Goal: Transaction & Acquisition: Purchase product/service

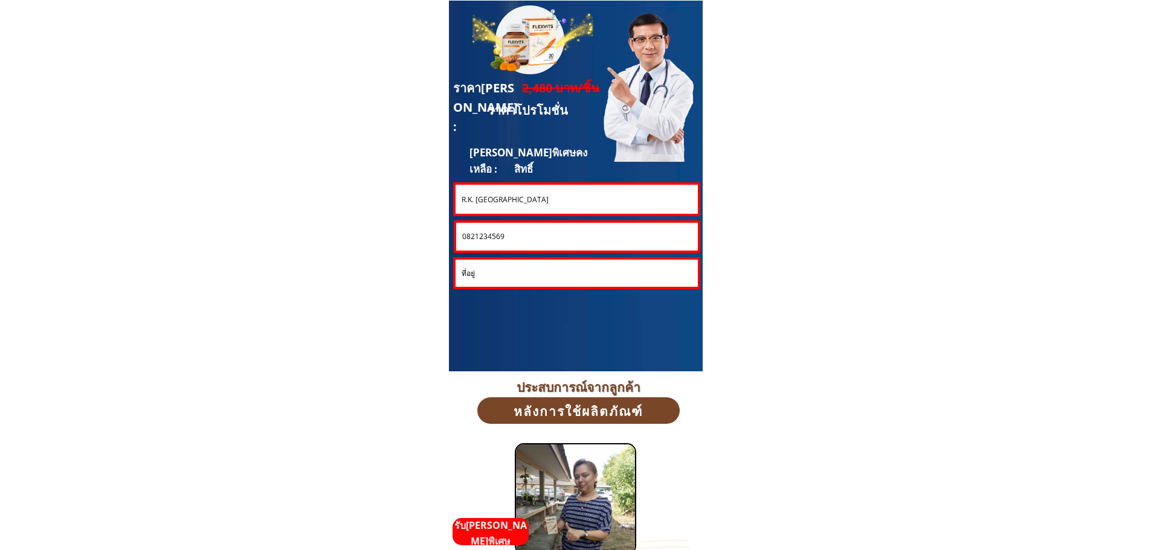
scroll to position [3262, 0]
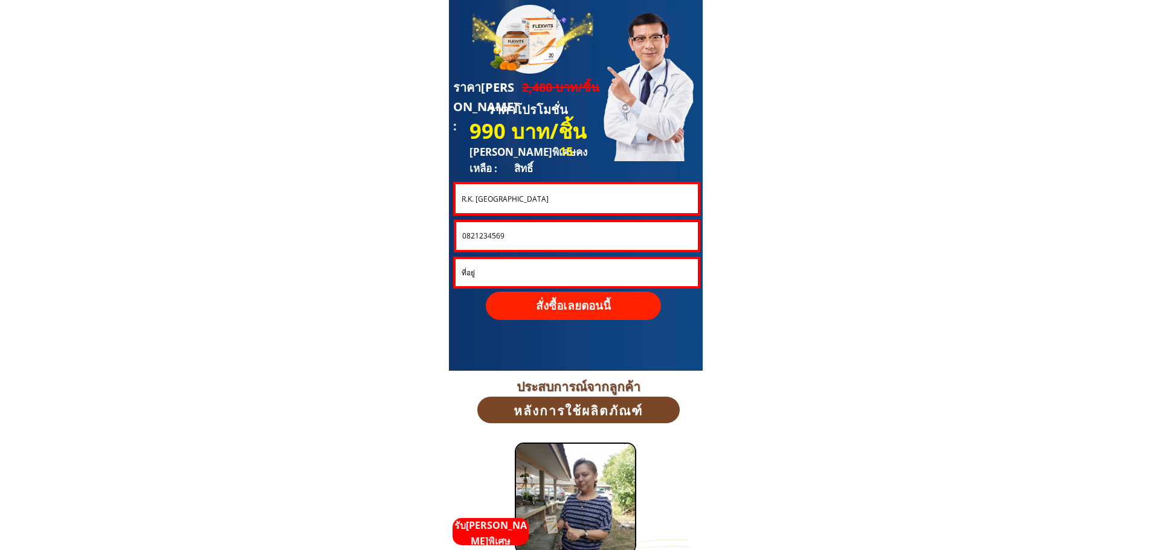
click at [526, 202] on input "R.K. Kadiyam" at bounding box center [576, 198] width 236 height 29
drag, startPoint x: 526, startPoint y: 202, endPoint x: 423, endPoint y: 207, distance: 103.4
paste input "[PERSON_NAME]"
type input "[PERSON_NAME]"
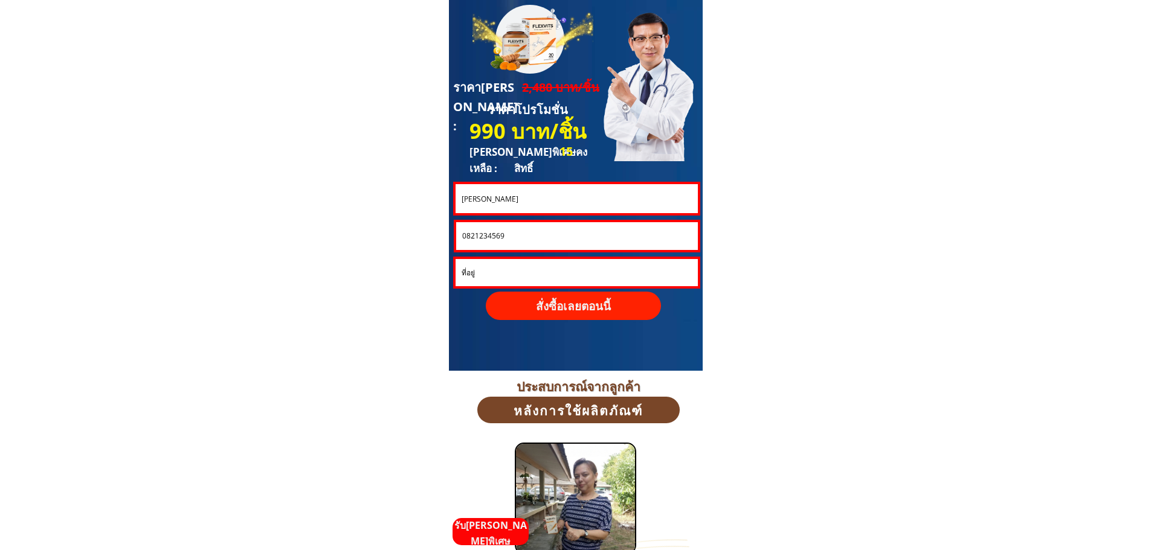
drag, startPoint x: 516, startPoint y: 236, endPoint x: 403, endPoint y: 225, distance: 113.5
paste input "00290596"
type input "0800290596"
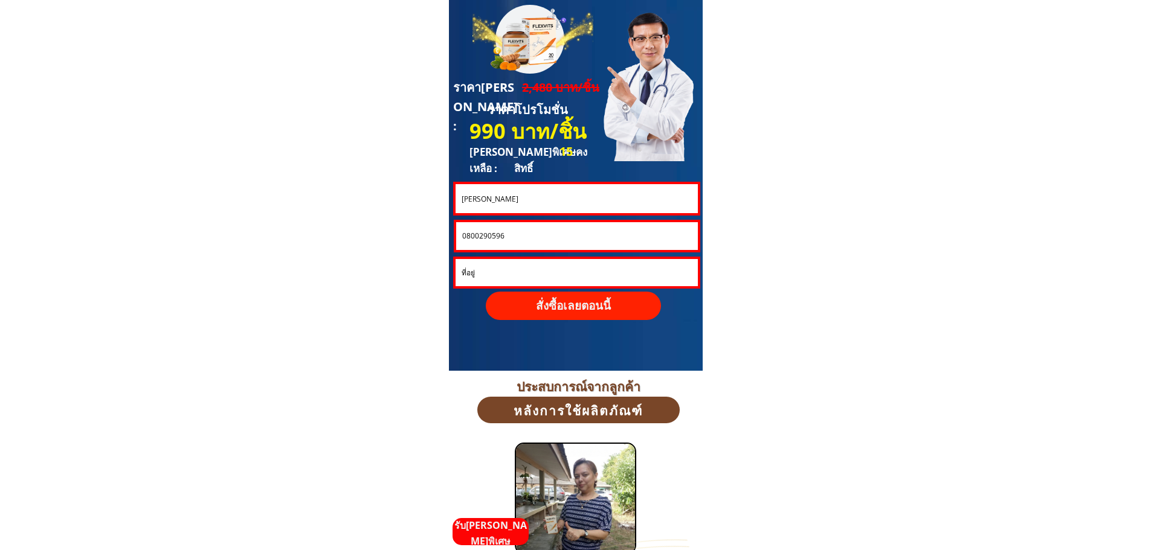
click at [580, 313] on p "สั่งซื้อเลยตอนนี้" at bounding box center [573, 306] width 175 height 28
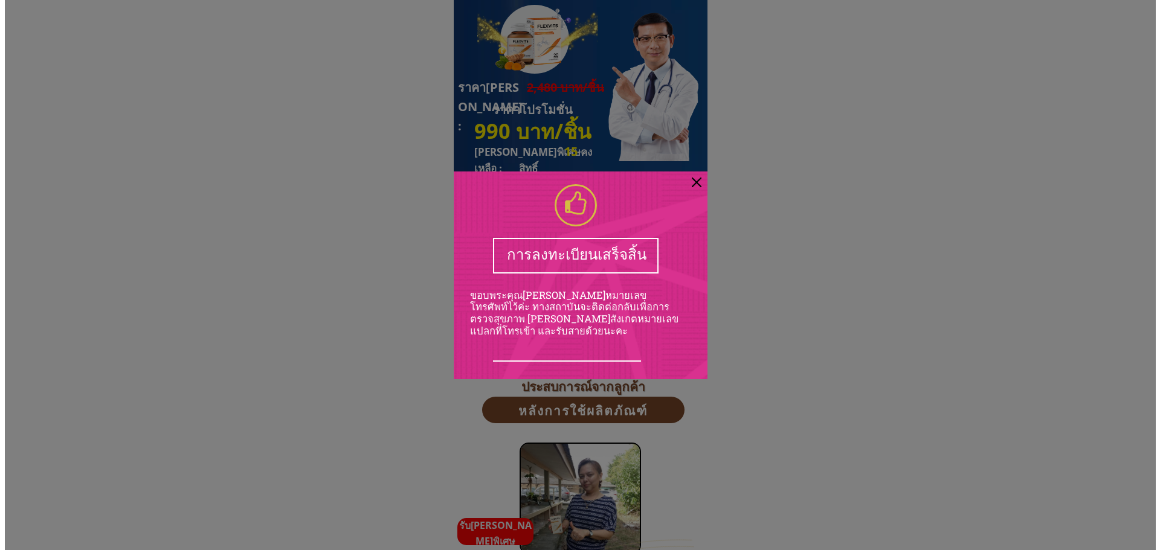
scroll to position [0, 0]
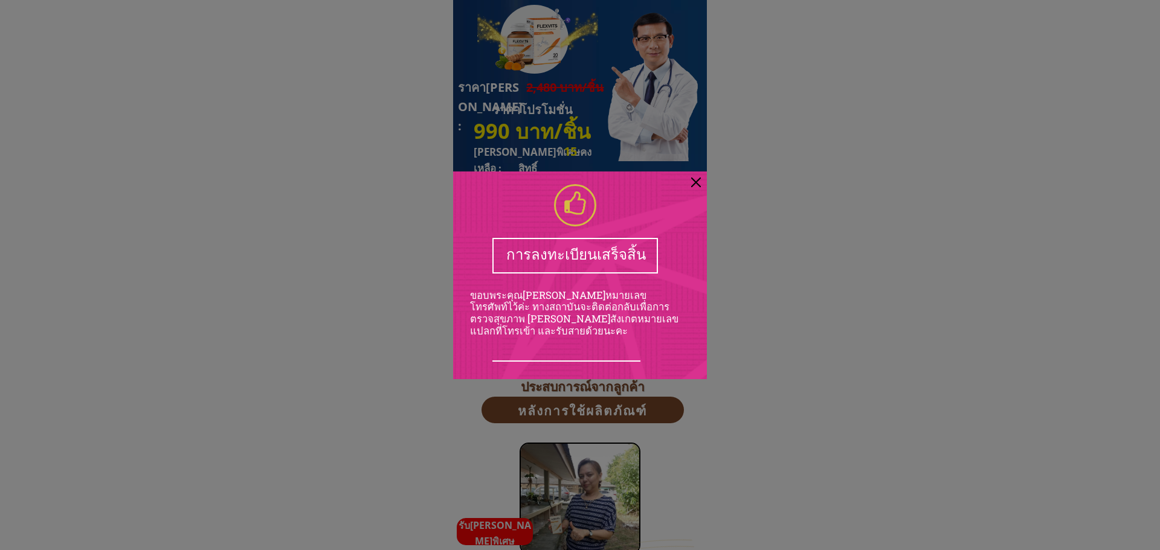
click at [696, 181] on div at bounding box center [696, 183] width 10 height 10
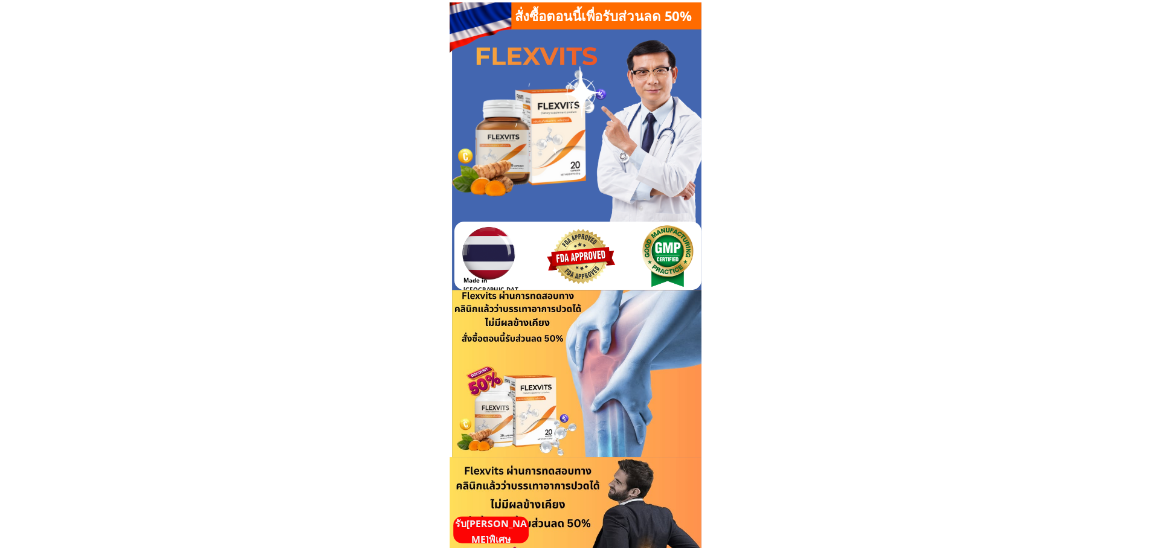
scroll to position [3262, 0]
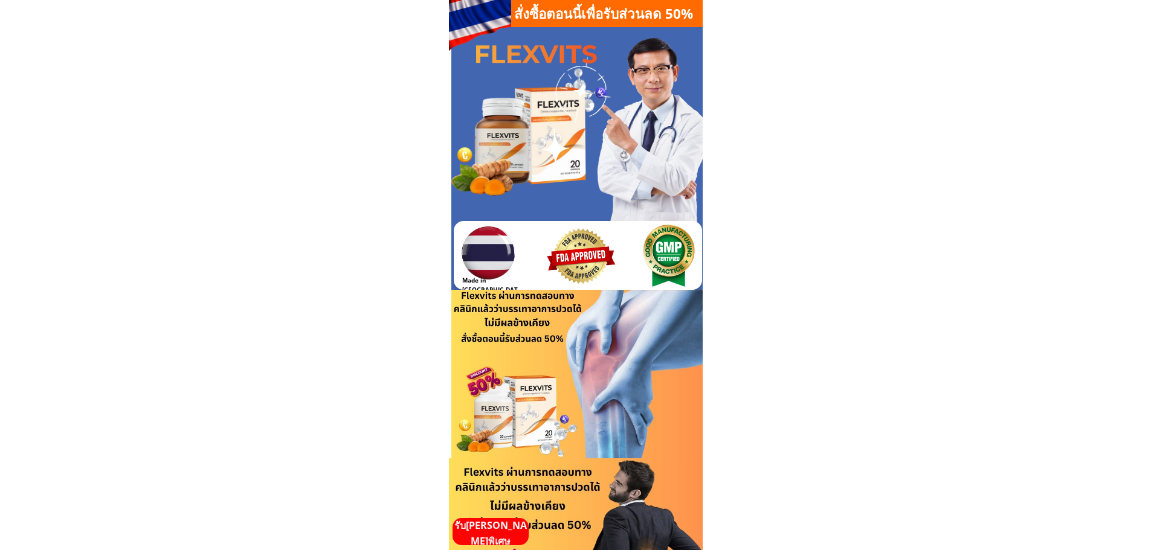
click at [493, 531] on p "รับ[PERSON_NAME]พิเศษ" at bounding box center [490, 533] width 76 height 31
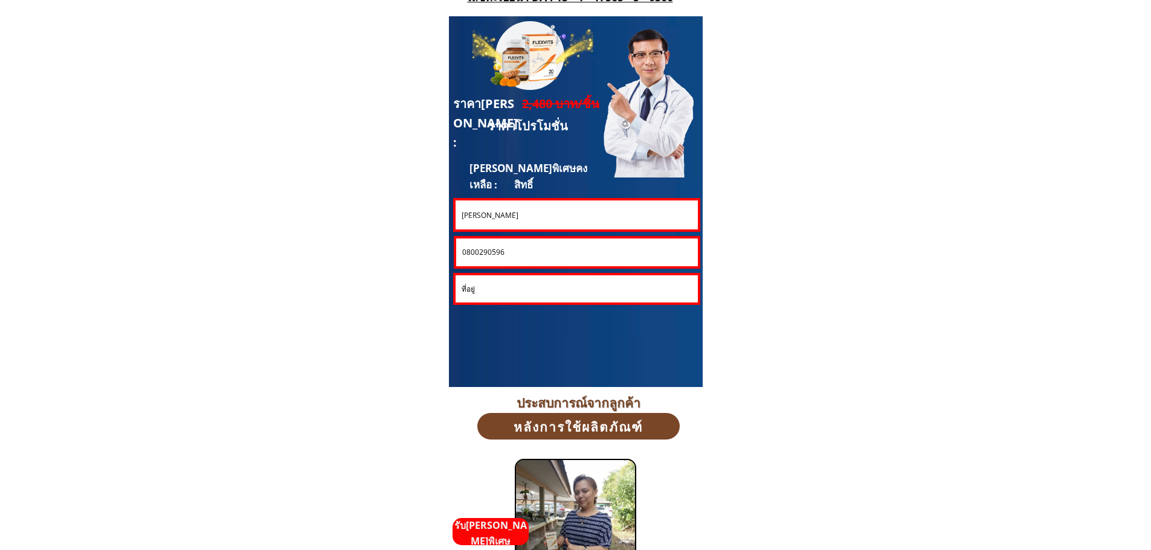
scroll to position [3262, 0]
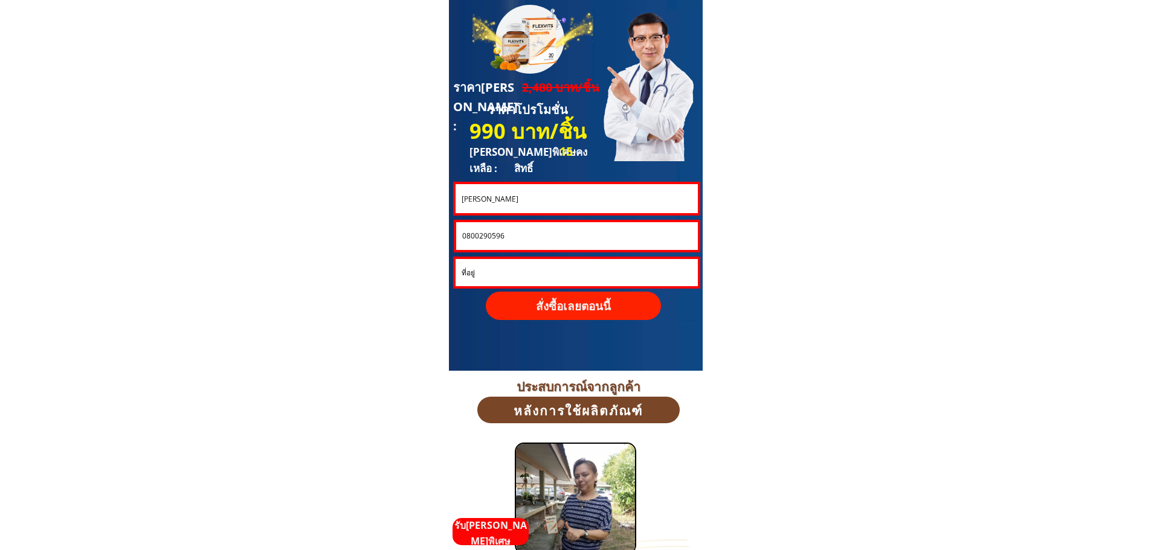
click at [536, 192] on input "[PERSON_NAME]" at bounding box center [576, 198] width 236 height 29
paste input "ม[PERSON_NAME]เสน"
type input "[PERSON_NAME] น้อยเสน"
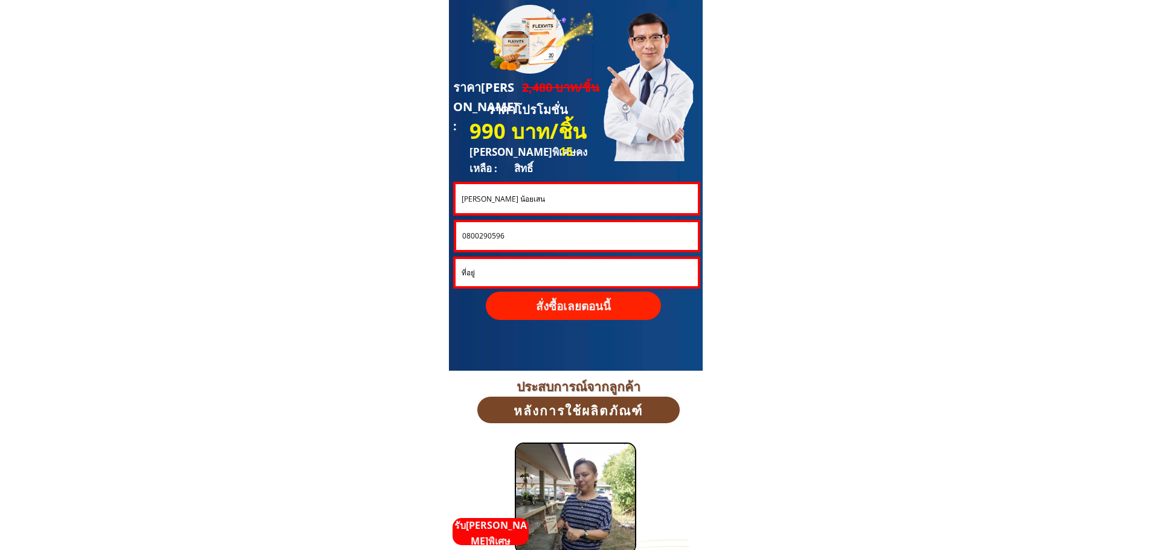
drag, startPoint x: 506, startPoint y: 237, endPoint x: 400, endPoint y: 238, distance: 105.7
paste input "[PHONE_NUMBER]"
click at [476, 238] on input "[PHONE_NUMBER]" at bounding box center [577, 236] width 236 height 28
click at [493, 238] on input "0984072-768" at bounding box center [577, 236] width 236 height 28
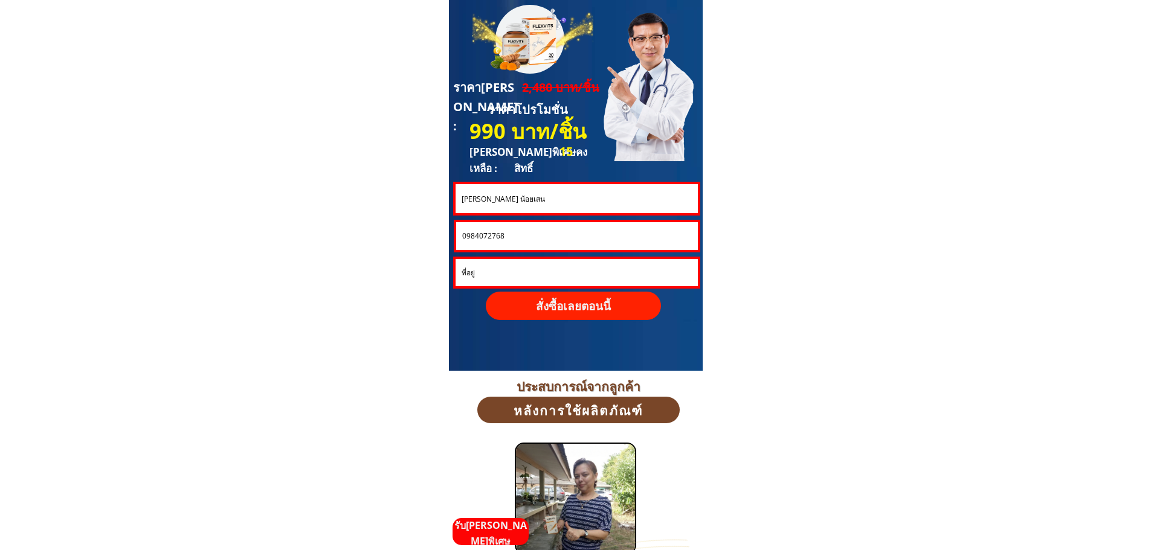
click at [541, 239] on input "0984072768" at bounding box center [577, 236] width 236 height 28
type input "0984072768"
click at [495, 272] on input "text" at bounding box center [576, 272] width 236 height 27
paste input "บ้านเลขที่ 21 หมู่ 8 ตำบลทุ่งพญาอำเภอสนามชัยเขตจังหวัดฉะเชิงเทรารหัสไปรษณีย์ 24…"
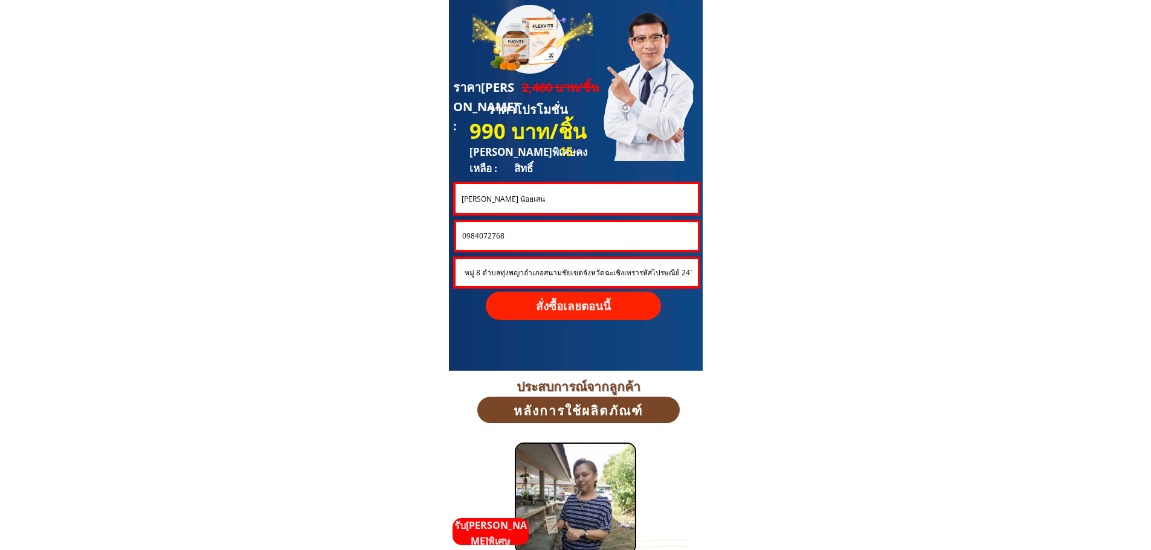
type input "บ้านเลขที่ 21 หมู่ 8 ตำบลทุ่งพญาอำเภอสนามชัยเขตจังหวัดฉะเชิงเทรารหัสไปรษณีย์ 24…"
click at [595, 306] on p "สั่งซื้อเลยตอนนี้" at bounding box center [573, 306] width 175 height 28
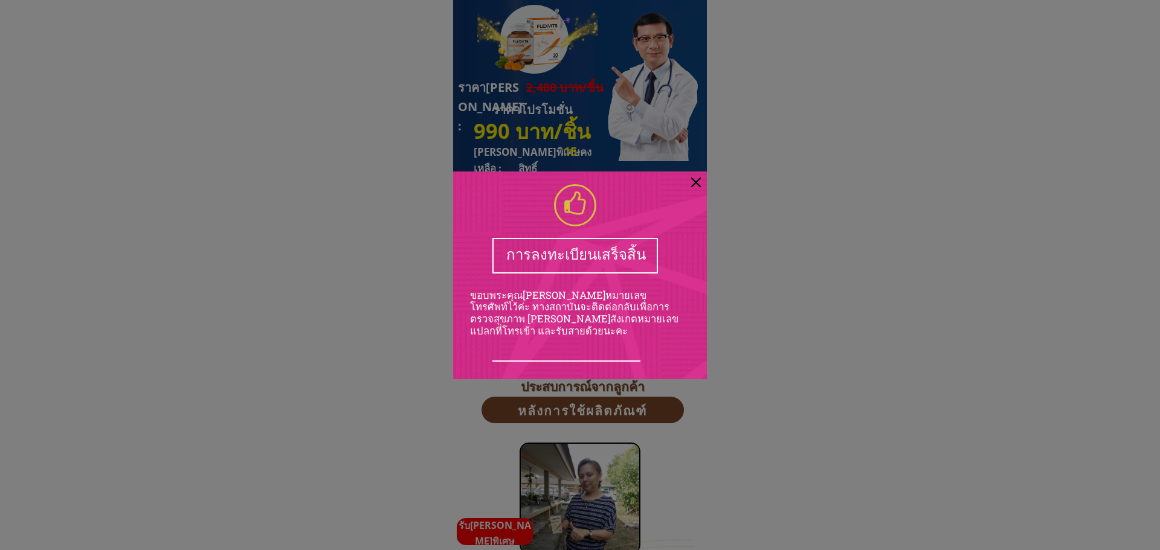
click at [698, 183] on div at bounding box center [696, 183] width 10 height 10
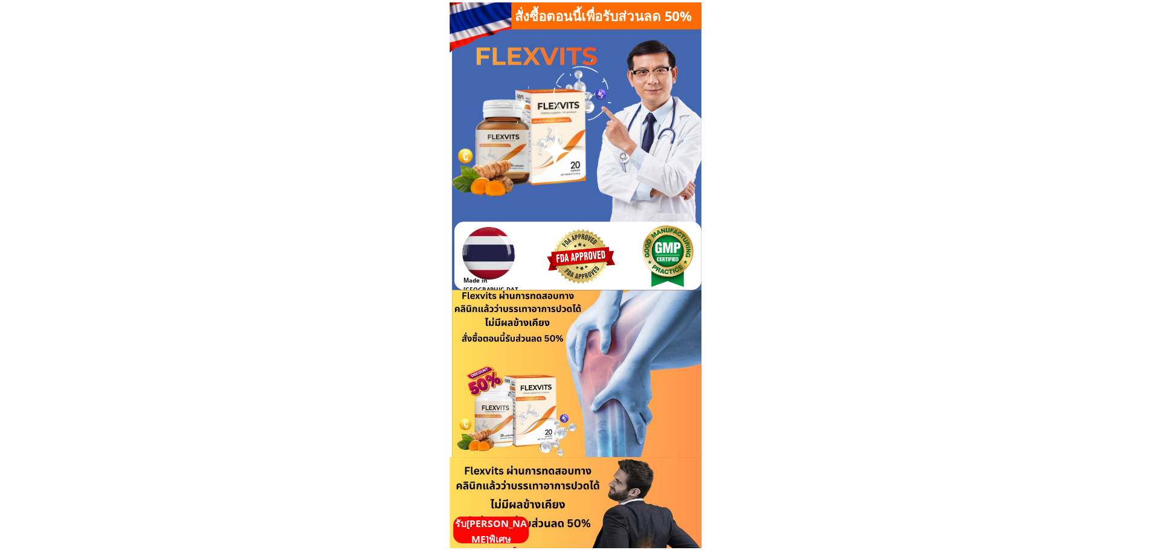
scroll to position [3262, 0]
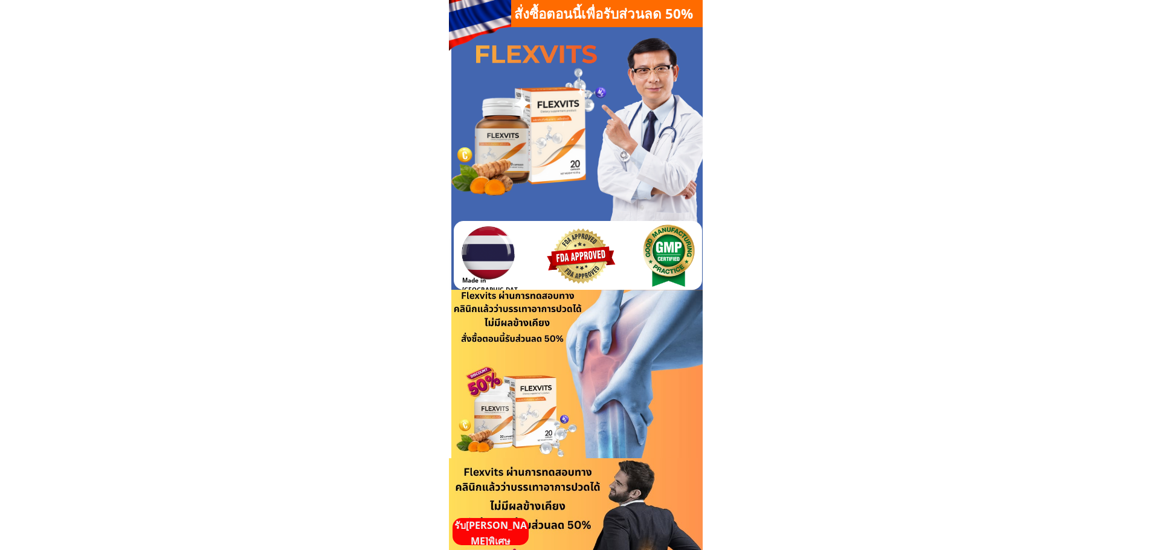
click at [480, 535] on p "รับ[PERSON_NAME]พิเศษ" at bounding box center [490, 533] width 76 height 31
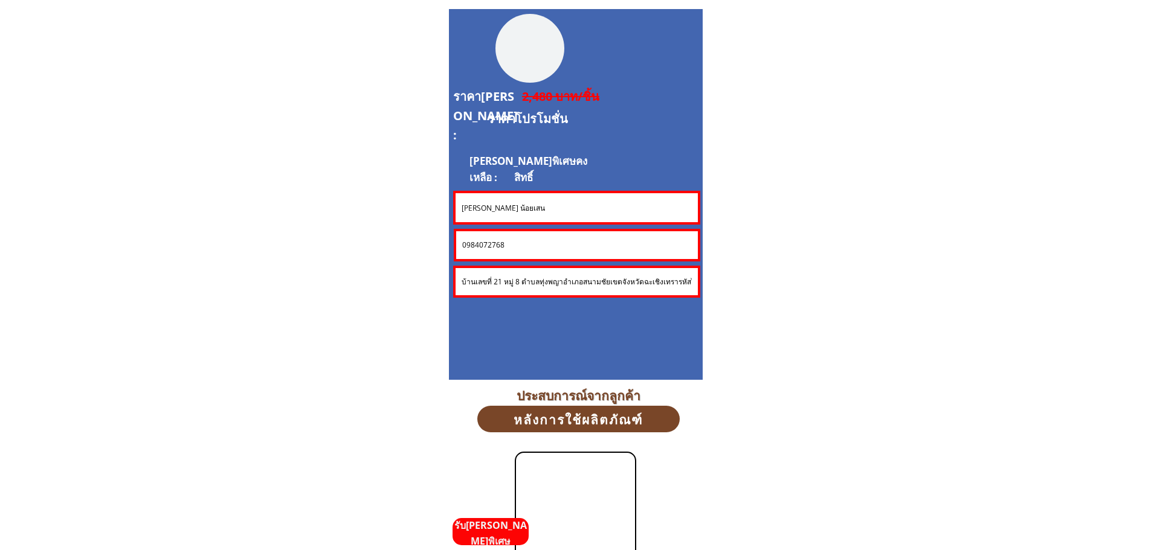
scroll to position [3262, 0]
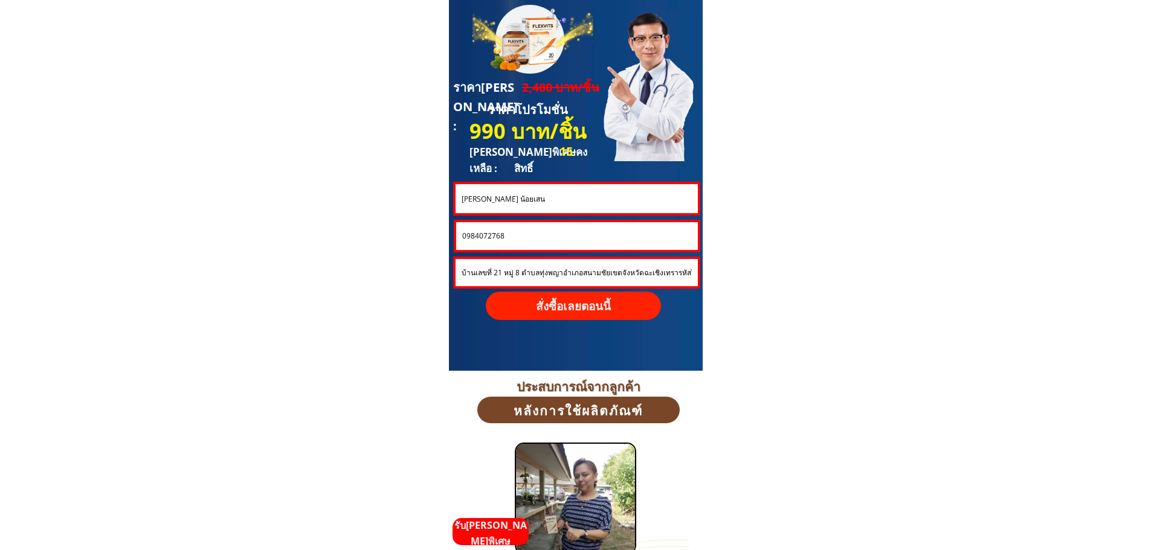
click at [521, 194] on input "[PERSON_NAME] น้อยเสน" at bounding box center [576, 198] width 236 height 29
paste input "Porn-anan Tananchai"
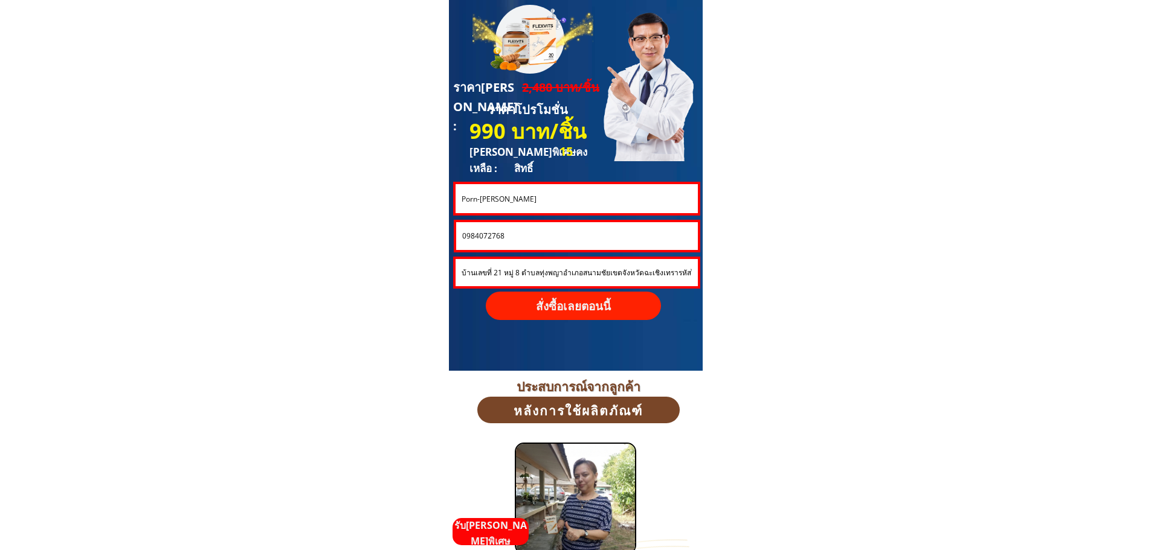
type input "Porn-anan Tananchai"
drag, startPoint x: 518, startPoint y: 240, endPoint x: 412, endPoint y: 238, distance: 105.7
paste input "871868467"
type input "0871868467"
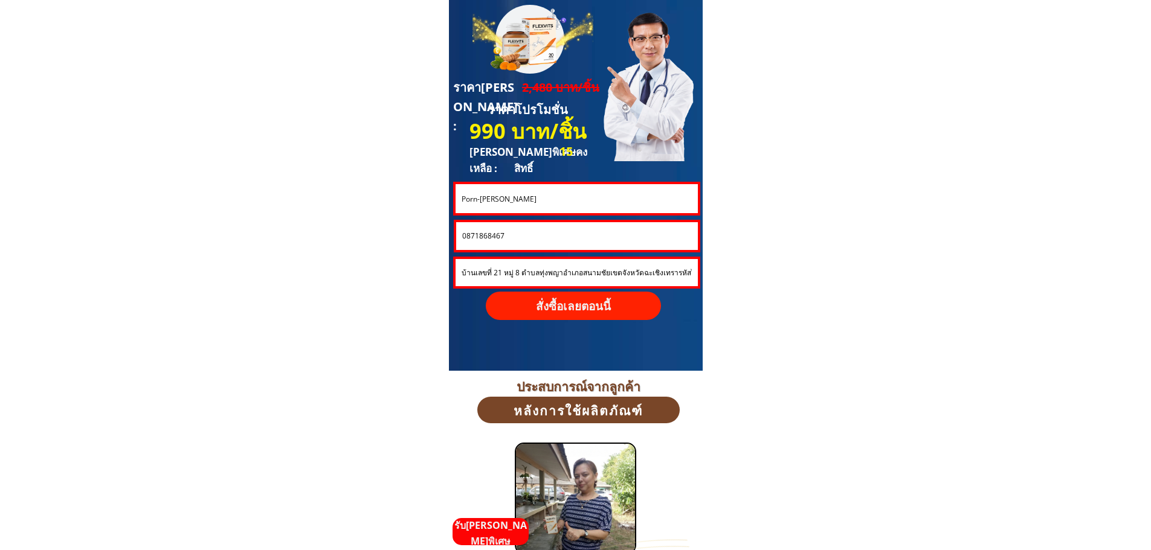
click at [533, 276] on input "บ้านเลขที่ 21 หมู่ 8 ตำบลทุ่งพญาอำเภอสนามชัยเขตจังหวัดฉะเชิงเทรารหัสไปรษณีย์ 24…" at bounding box center [576, 272] width 236 height 27
click at [533, 275] on input "บ้านเลขที่ 21 หมู่ 8 ตำบลทุ่งพญาอำเภอสนามชัยเขตจังหวัดฉะเชิงเทรารหัสไปรษณีย์ 24…" at bounding box center [576, 272] width 236 height 27
click at [595, 309] on p "สั่งซื้อเลยตอนนี้" at bounding box center [573, 306] width 175 height 28
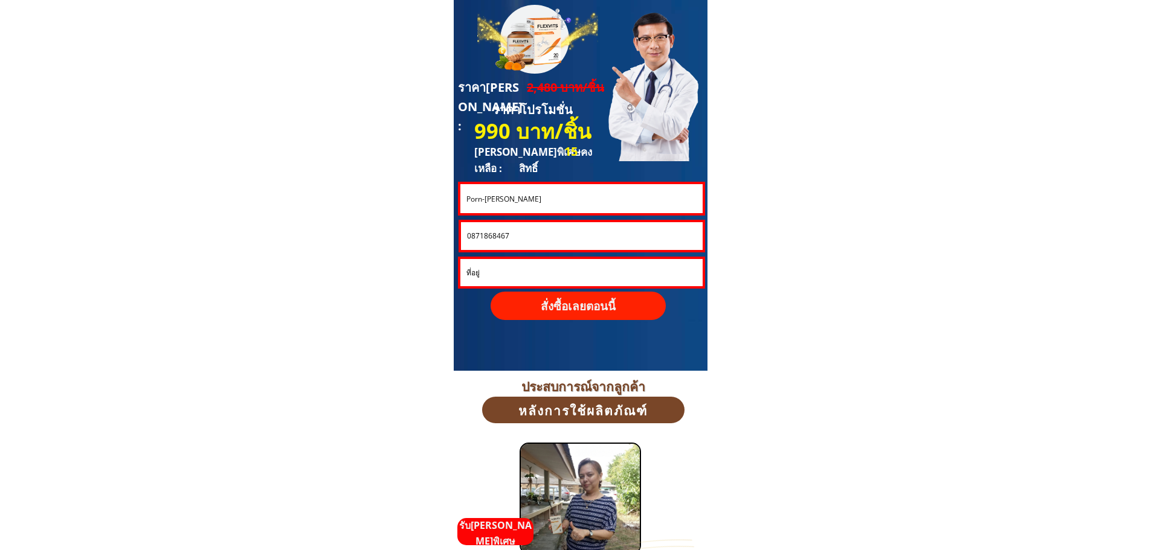
scroll to position [0, 0]
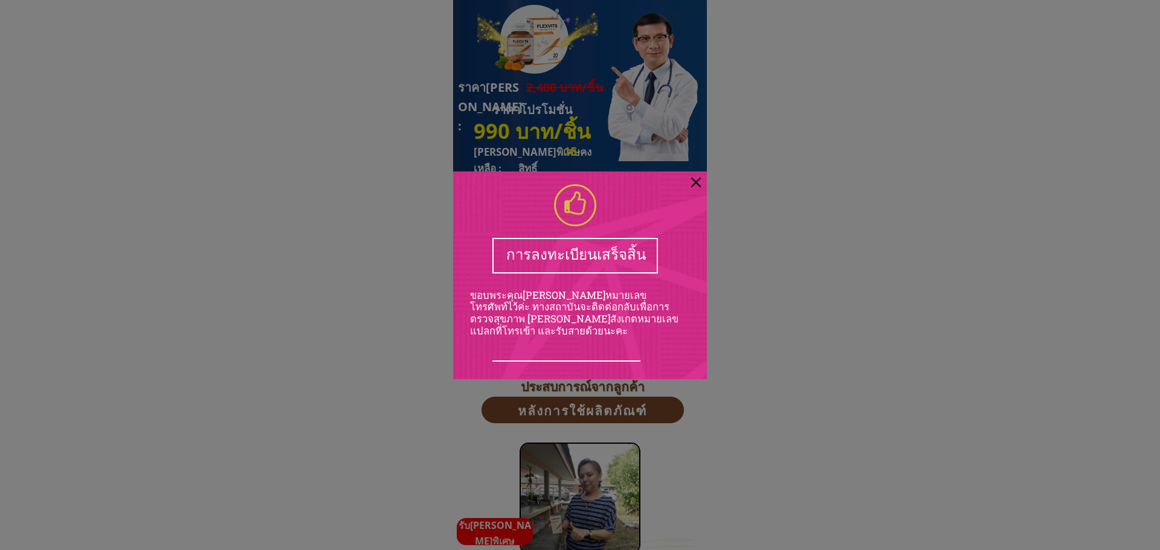
click at [815, 230] on div at bounding box center [580, 275] width 1160 height 550
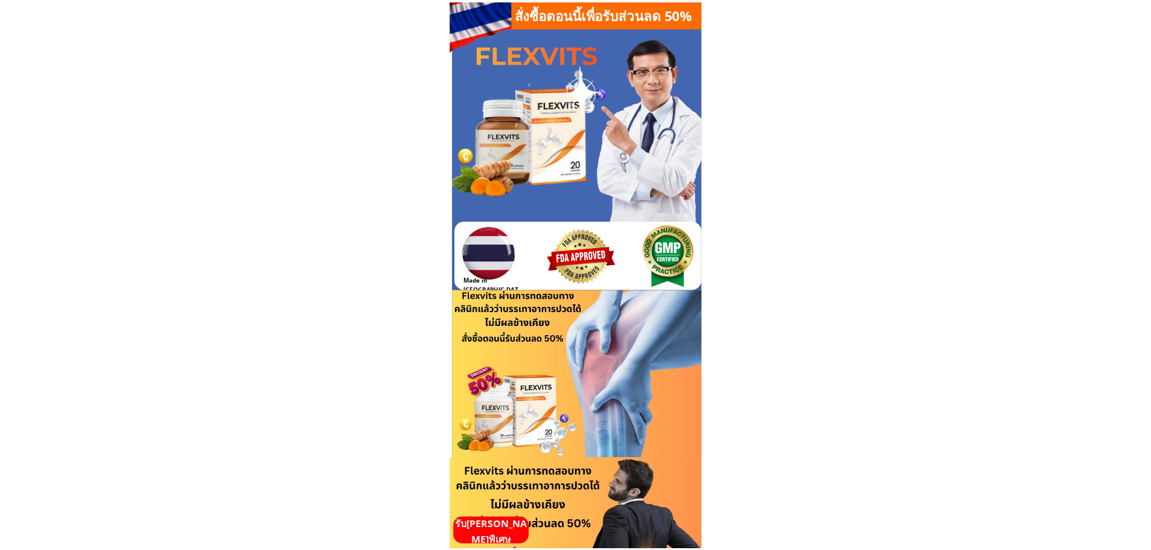
scroll to position [3262, 0]
